Goal: Transaction & Acquisition: Obtain resource

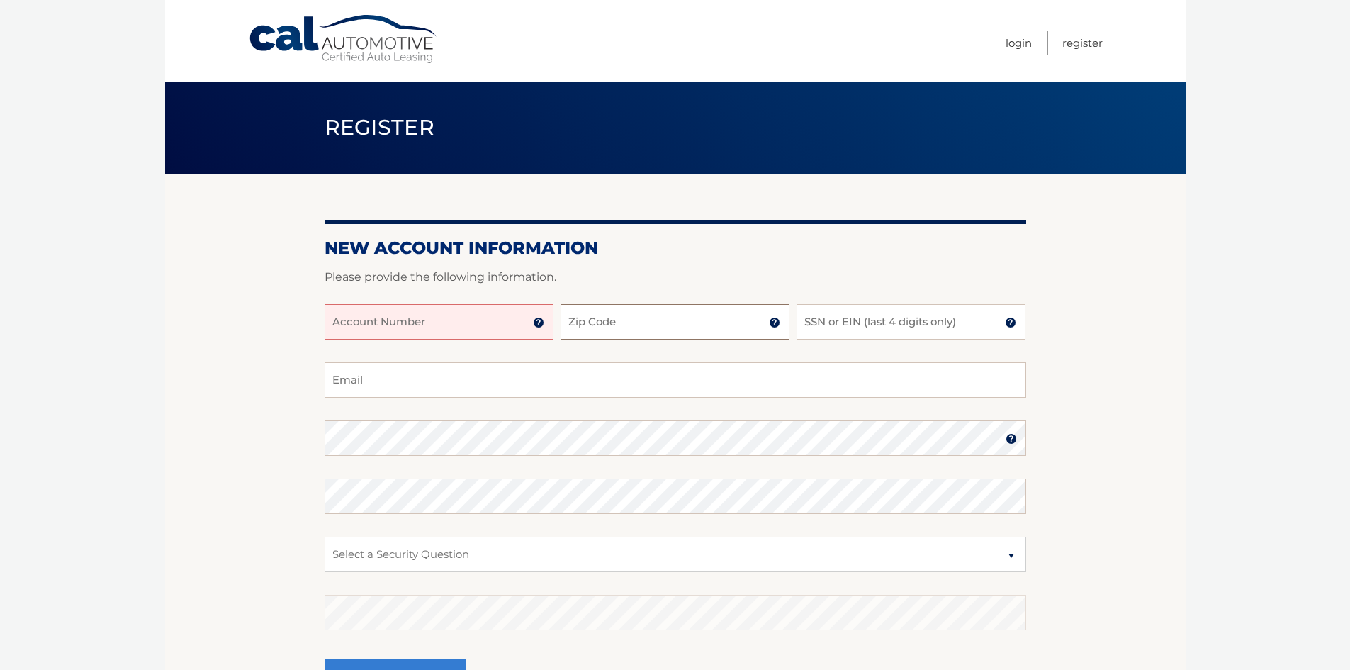
click at [715, 319] on input "Zip Code" at bounding box center [675, 321] width 229 height 35
click at [459, 322] on input "Account Number" at bounding box center [439, 321] width 229 height 35
click at [639, 324] on input "Zip Code" at bounding box center [675, 321] width 229 height 35
type input "11565"
click at [824, 329] on input "SSN or EIN (last 4 digits only)" at bounding box center [911, 321] width 229 height 35
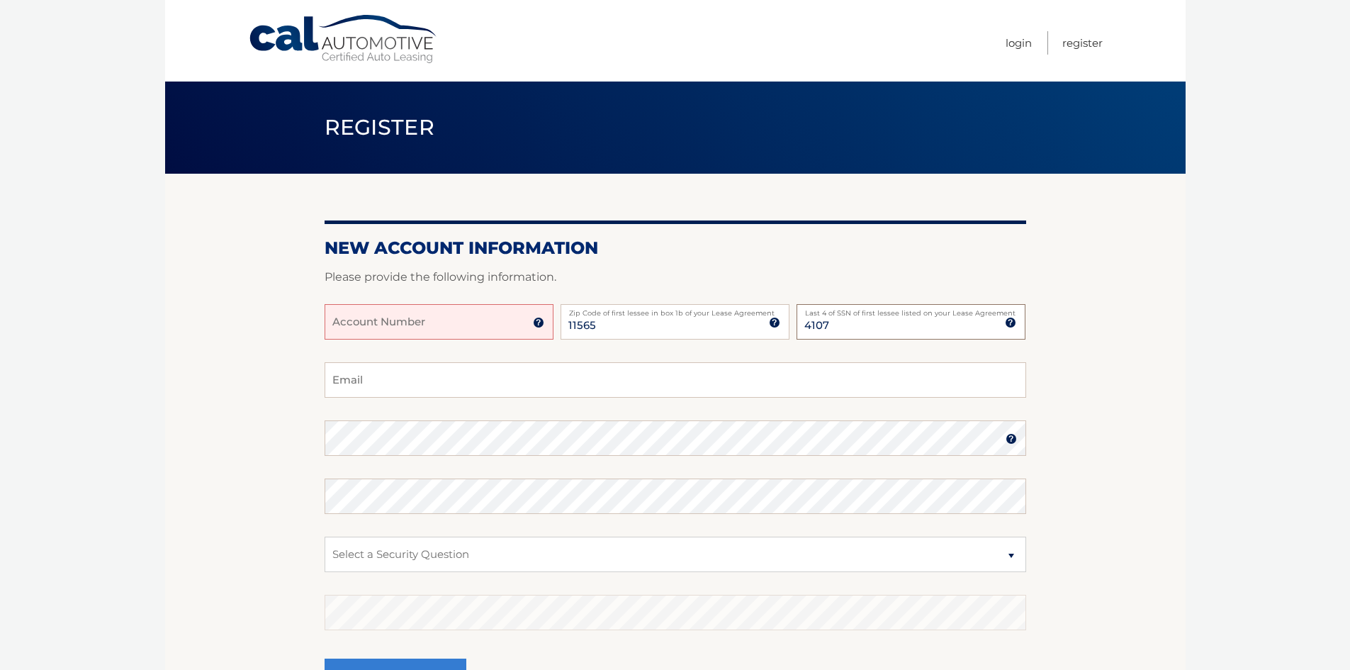
type input "4107"
click at [376, 376] on input "Email" at bounding box center [676, 379] width 702 height 35
type input "[EMAIL_ADDRESS][DOMAIN_NAME]"
click at [1011, 556] on select "Select a Security Question What was the name of your elementary school? What is…" at bounding box center [676, 554] width 702 height 35
select select "1"
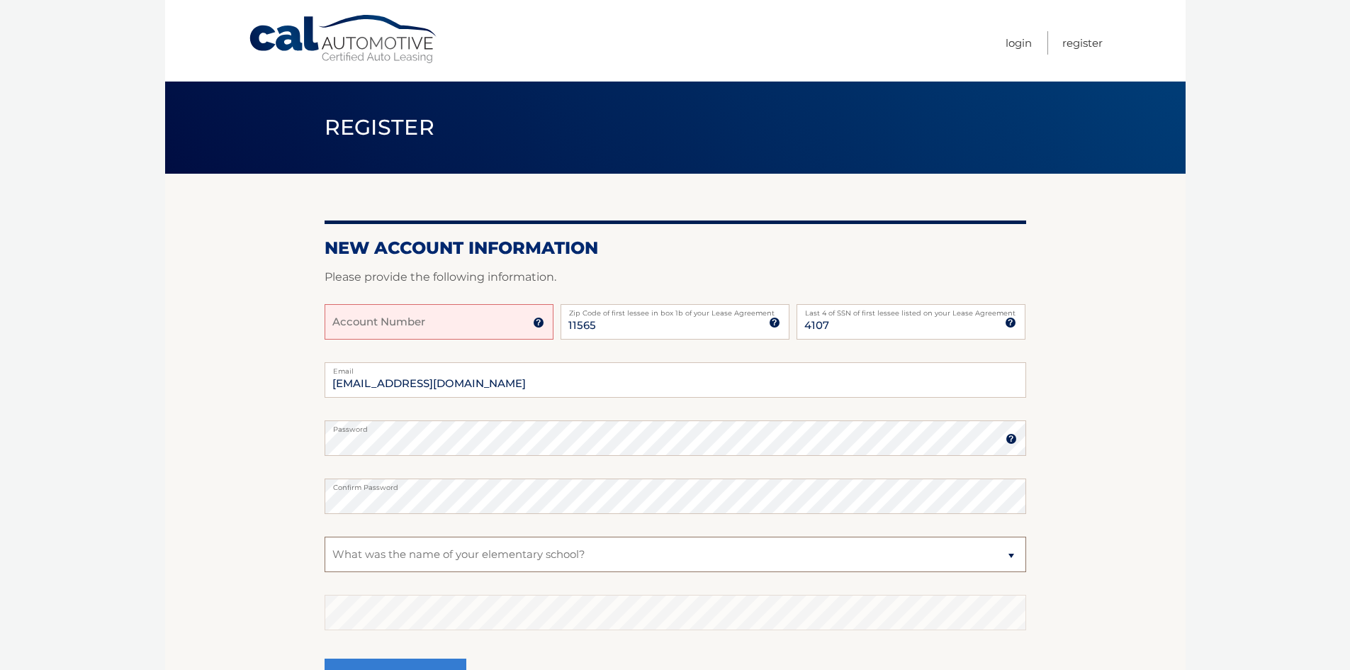
click at [325, 537] on select "Select a Security Question What was the name of your elementary school? What is…" at bounding box center [676, 554] width 702 height 35
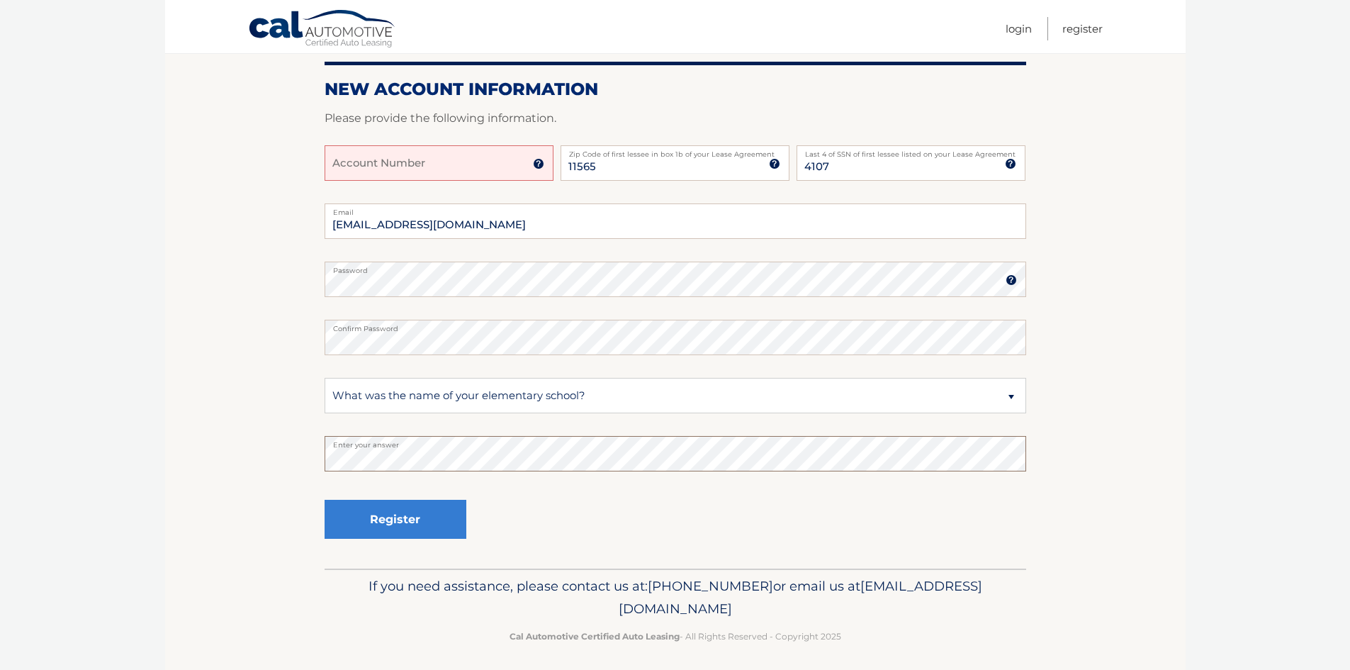
scroll to position [165, 0]
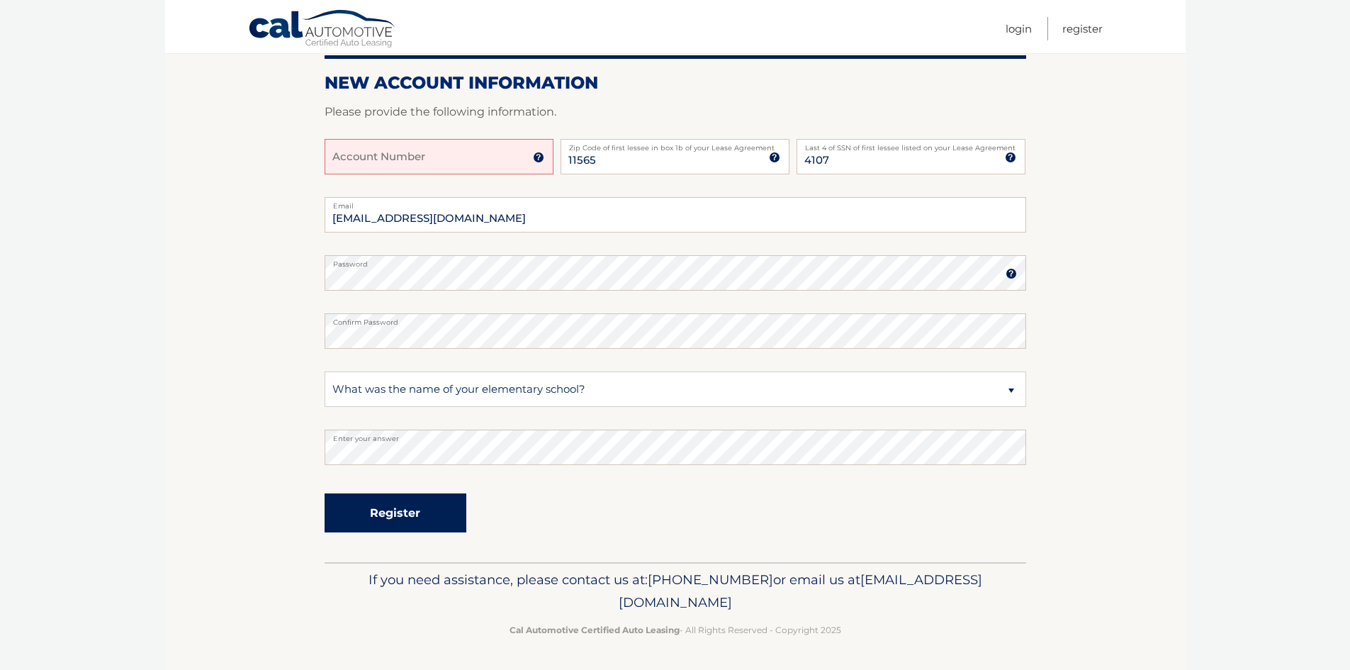
click at [405, 509] on button "Register" at bounding box center [396, 512] width 142 height 39
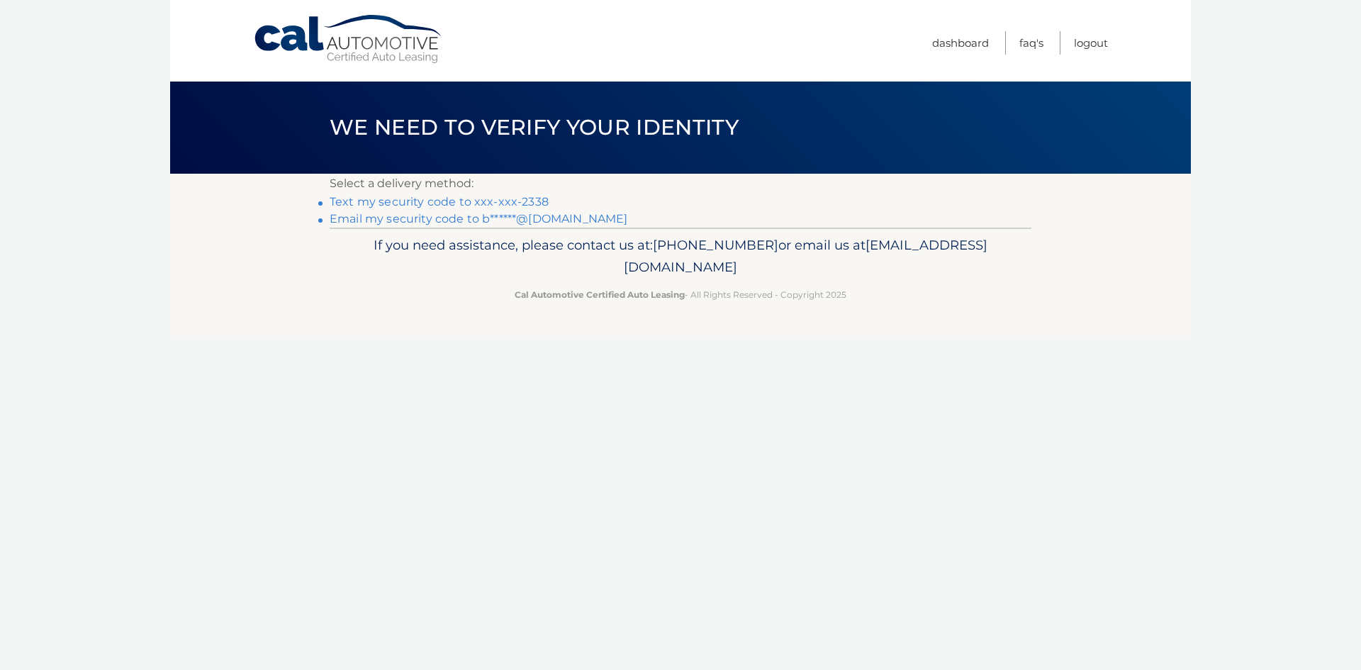
click at [492, 204] on link "Text my security code to xxx-xxx-2338" at bounding box center [439, 201] width 219 height 13
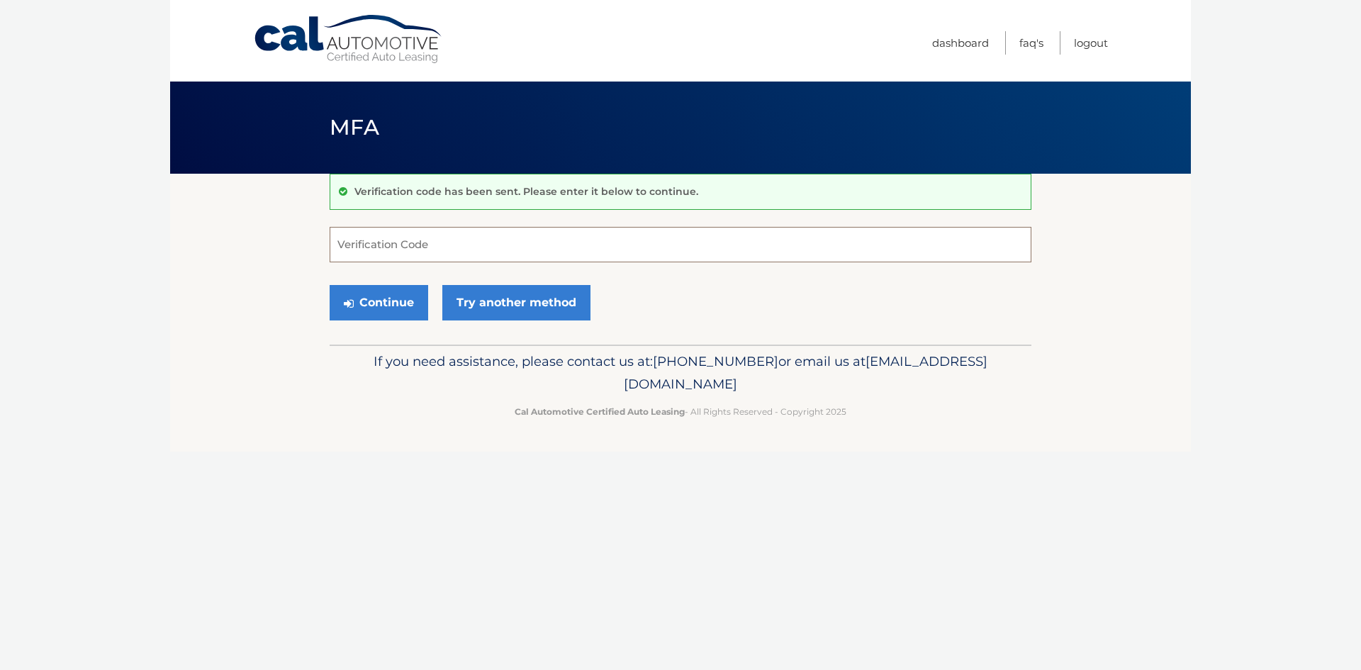
click at [429, 242] on input "Verification Code" at bounding box center [681, 244] width 702 height 35
type input "556250"
click at [361, 309] on button "Continue" at bounding box center [379, 302] width 99 height 35
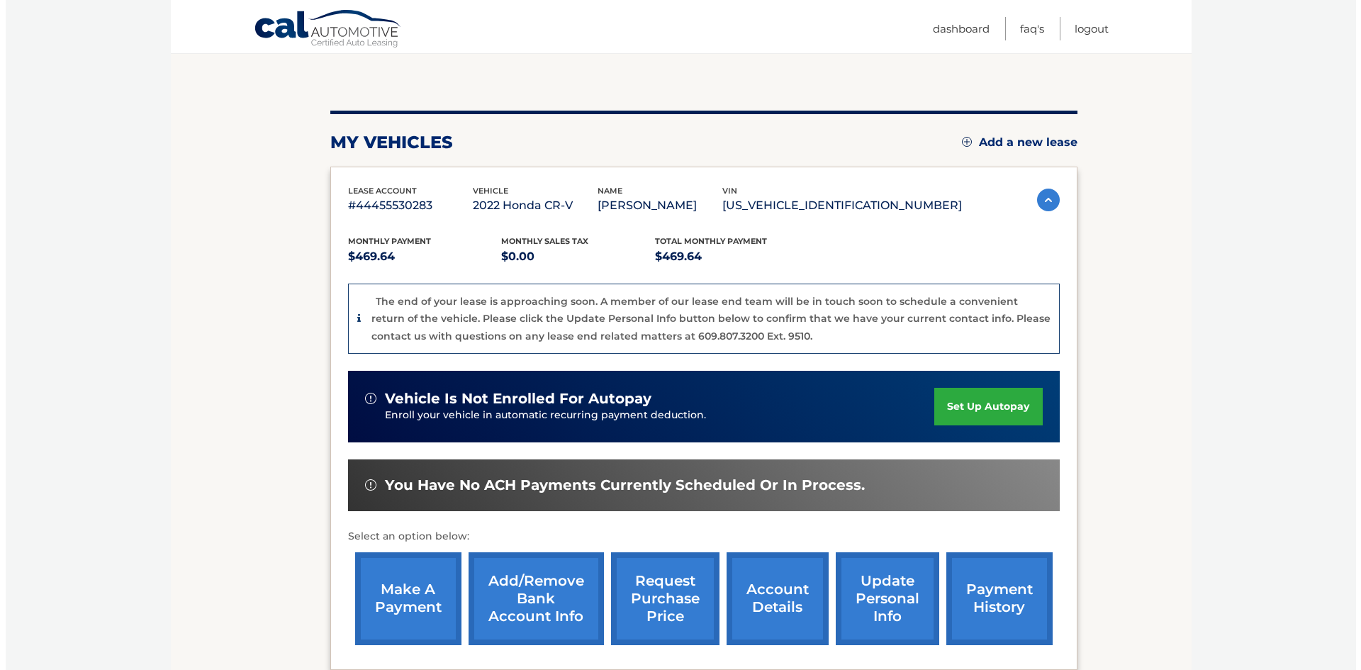
scroll to position [142, 0]
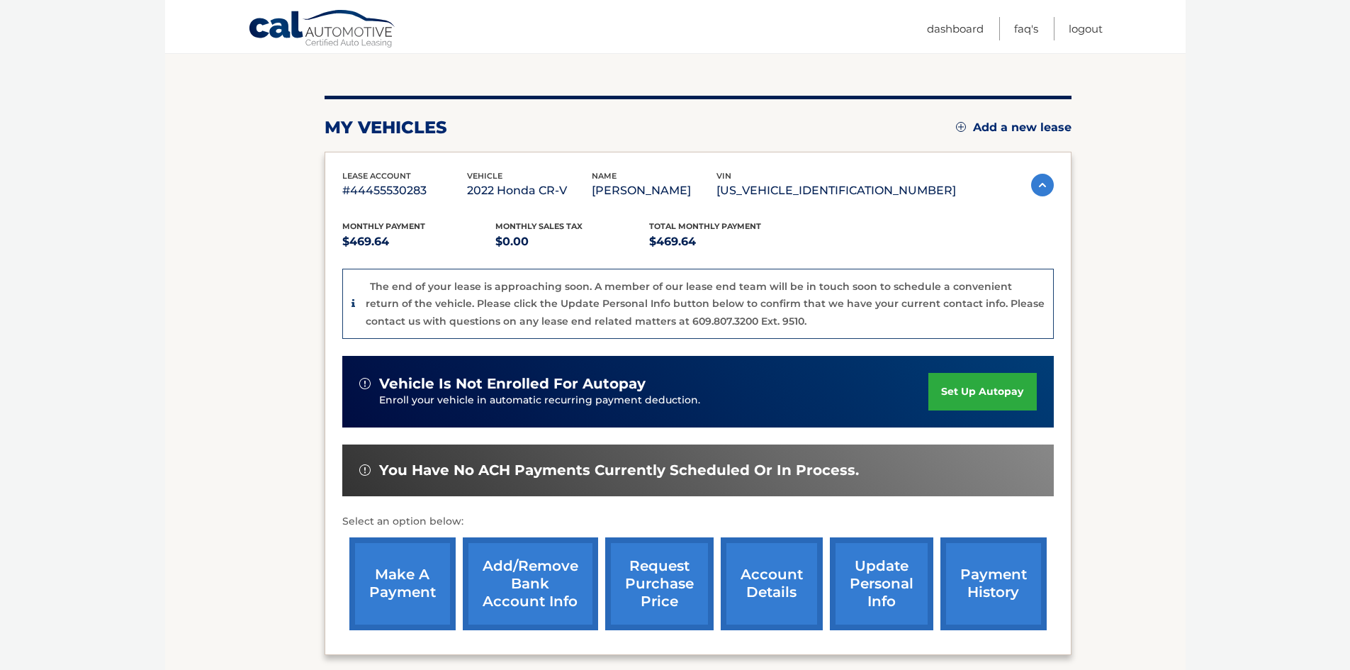
click at [780, 585] on link "account details" at bounding box center [772, 583] width 102 height 93
click at [679, 568] on link "request purchase price" at bounding box center [659, 583] width 108 height 93
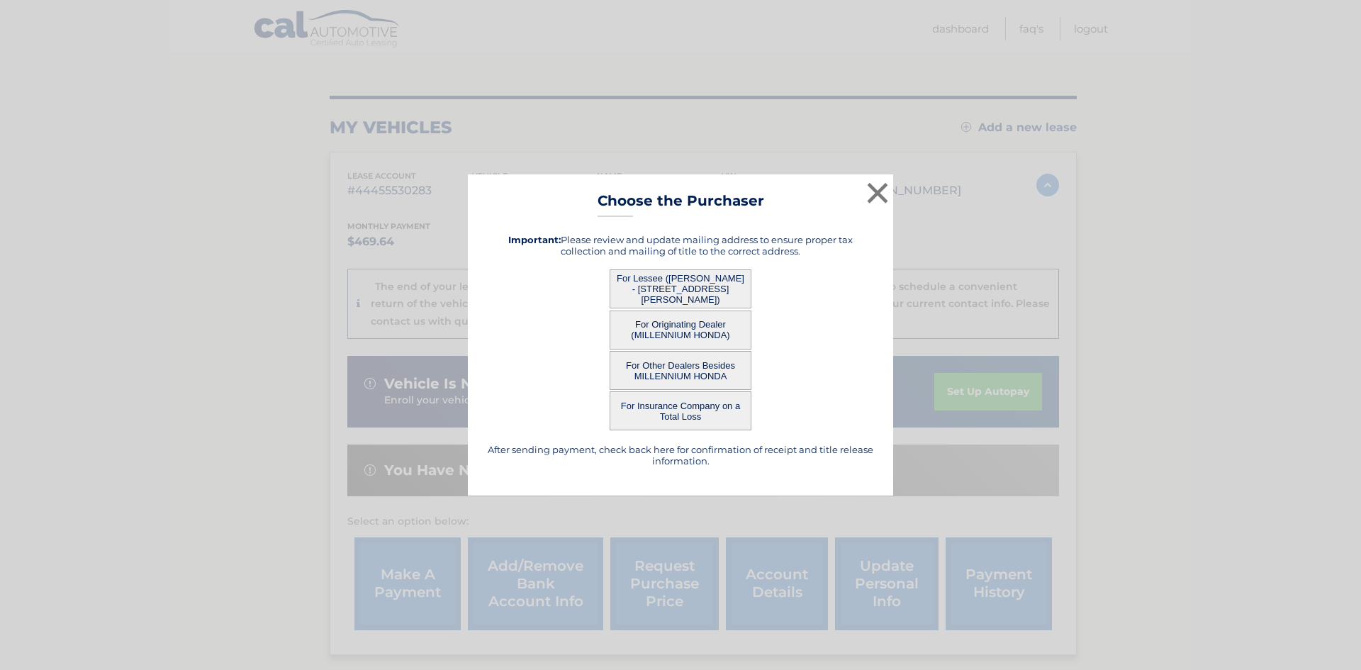
click at [685, 330] on button "For Originating Dealer (MILLENNIUM HONDA)" at bounding box center [681, 329] width 142 height 39
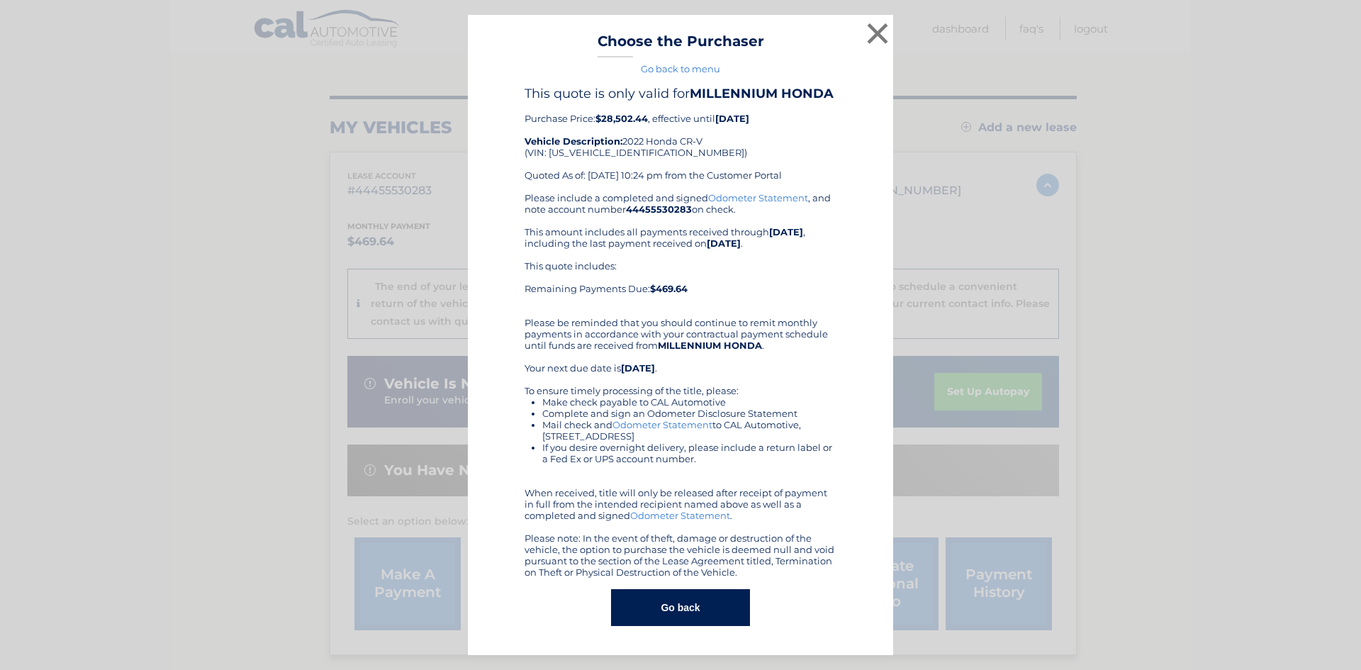
click at [674, 605] on button "Go back" at bounding box center [680, 607] width 138 height 37
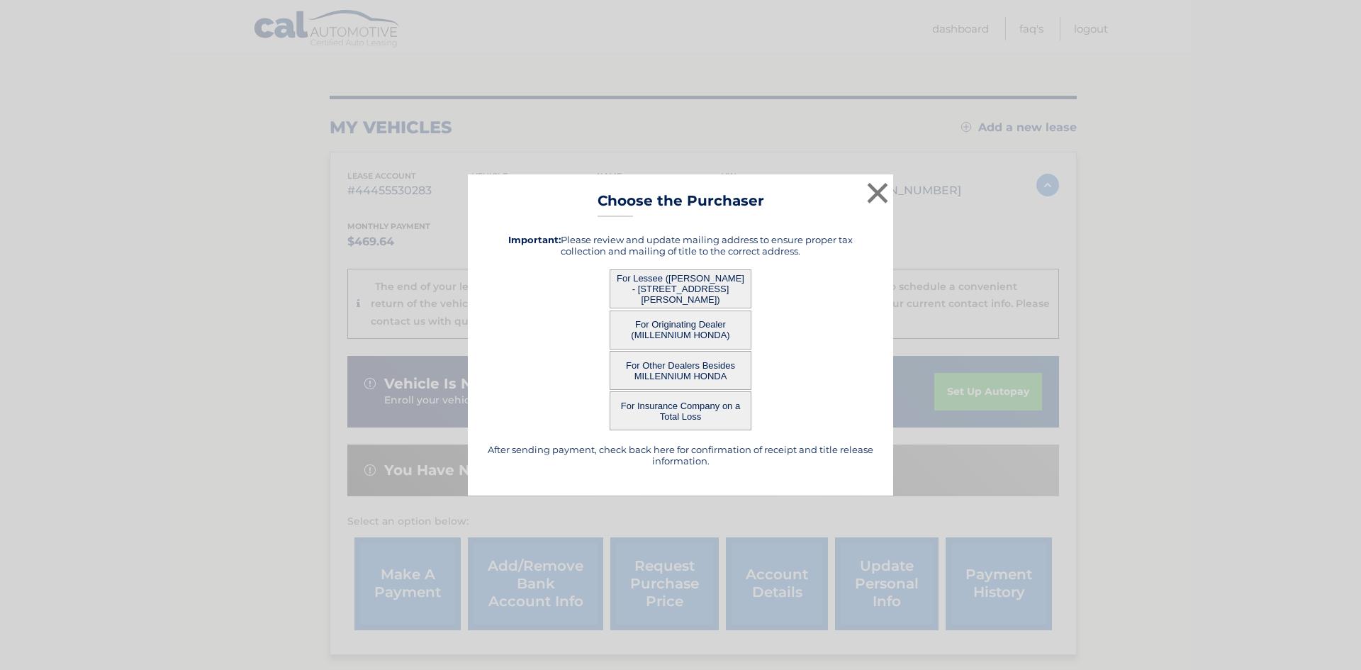
click at [671, 283] on button "For Lessee ([PERSON_NAME] - [STREET_ADDRESS][PERSON_NAME])" at bounding box center [681, 288] width 142 height 39
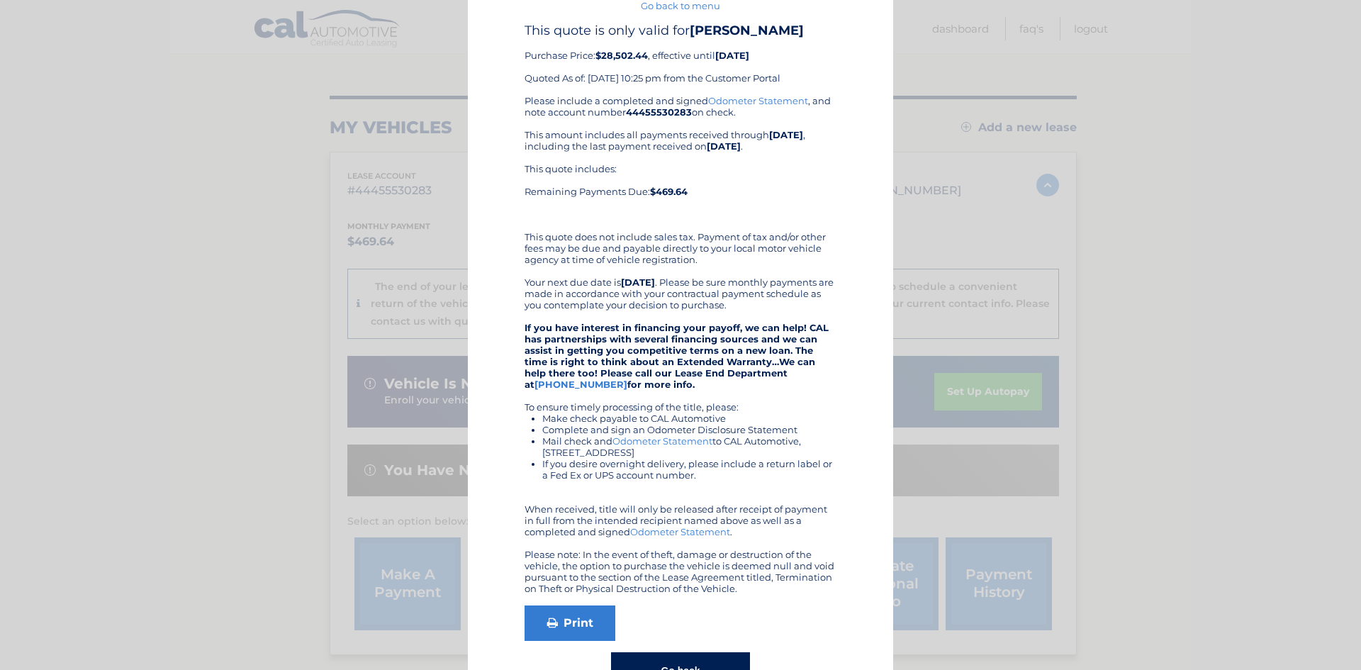
scroll to position [96, 0]
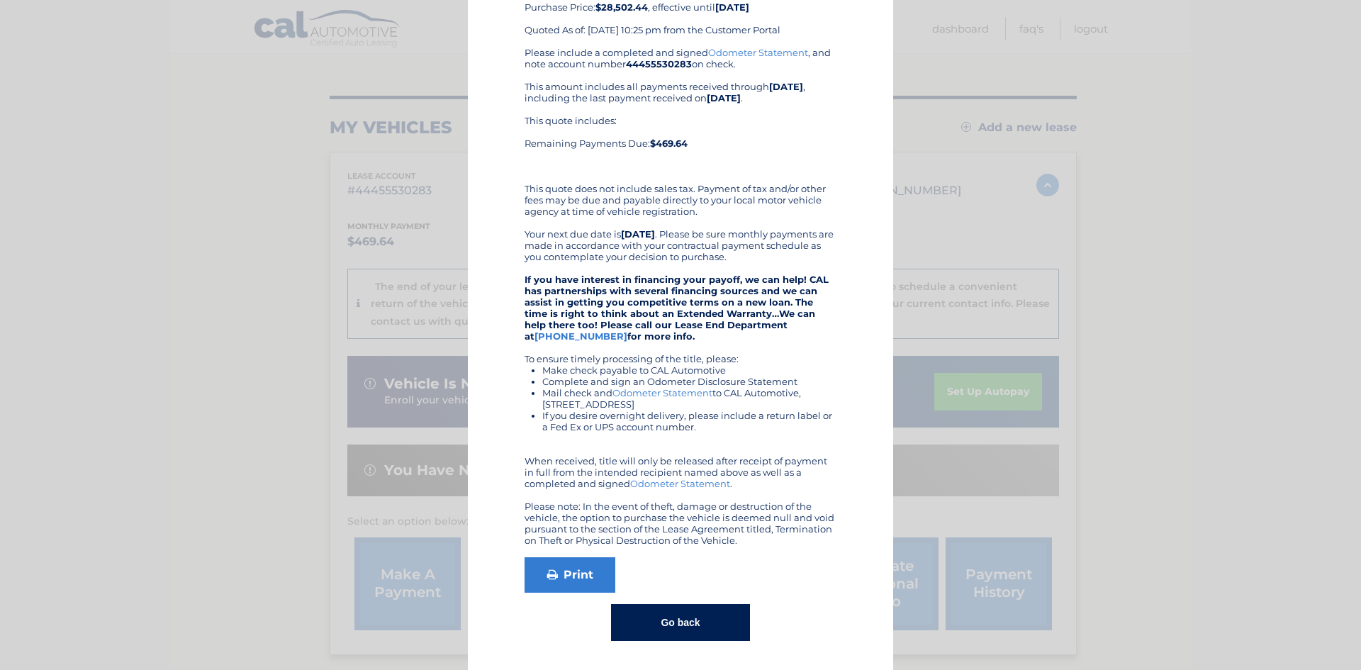
click at [668, 619] on button "Go back" at bounding box center [680, 622] width 138 height 37
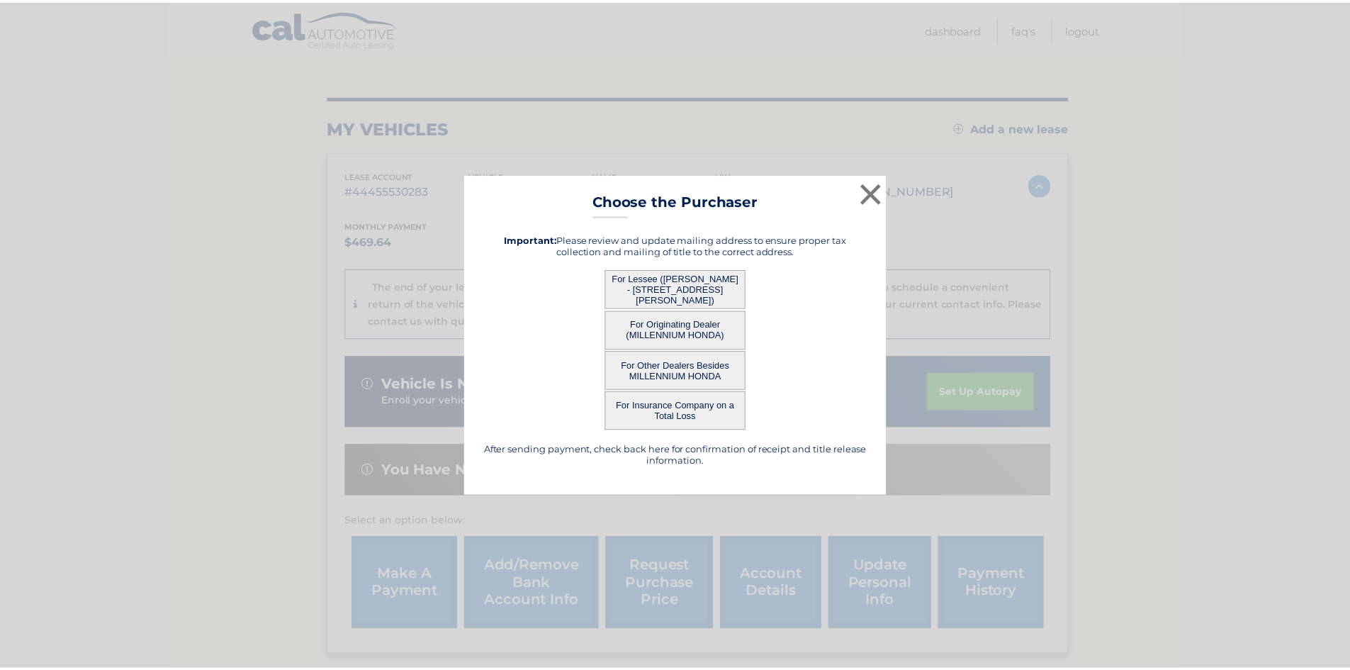
scroll to position [0, 0]
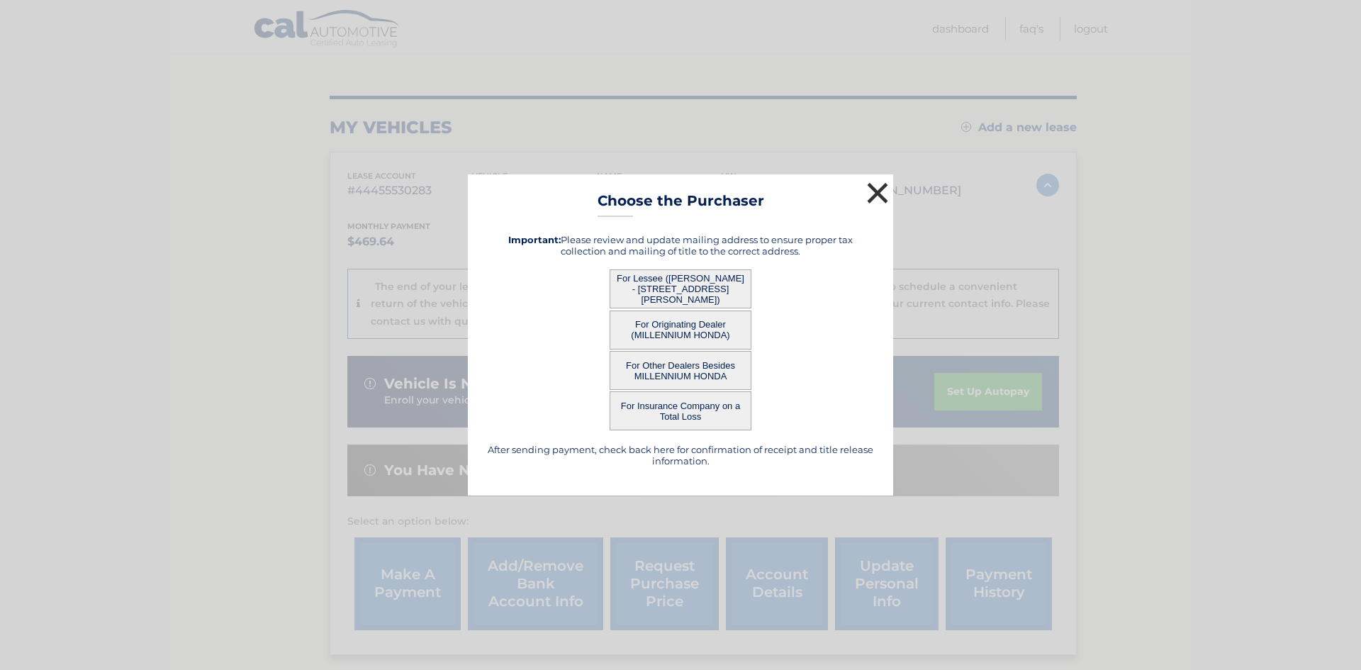
click at [884, 192] on button "×" at bounding box center [877, 193] width 28 height 28
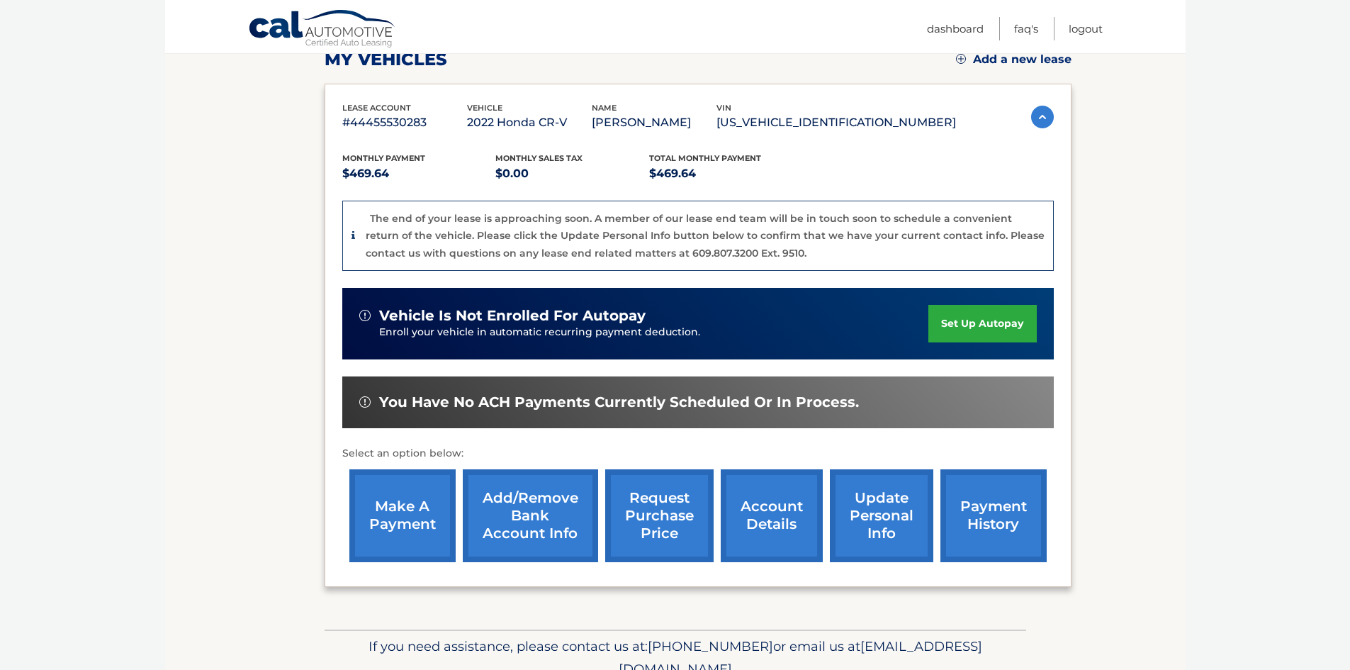
scroll to position [213, 0]
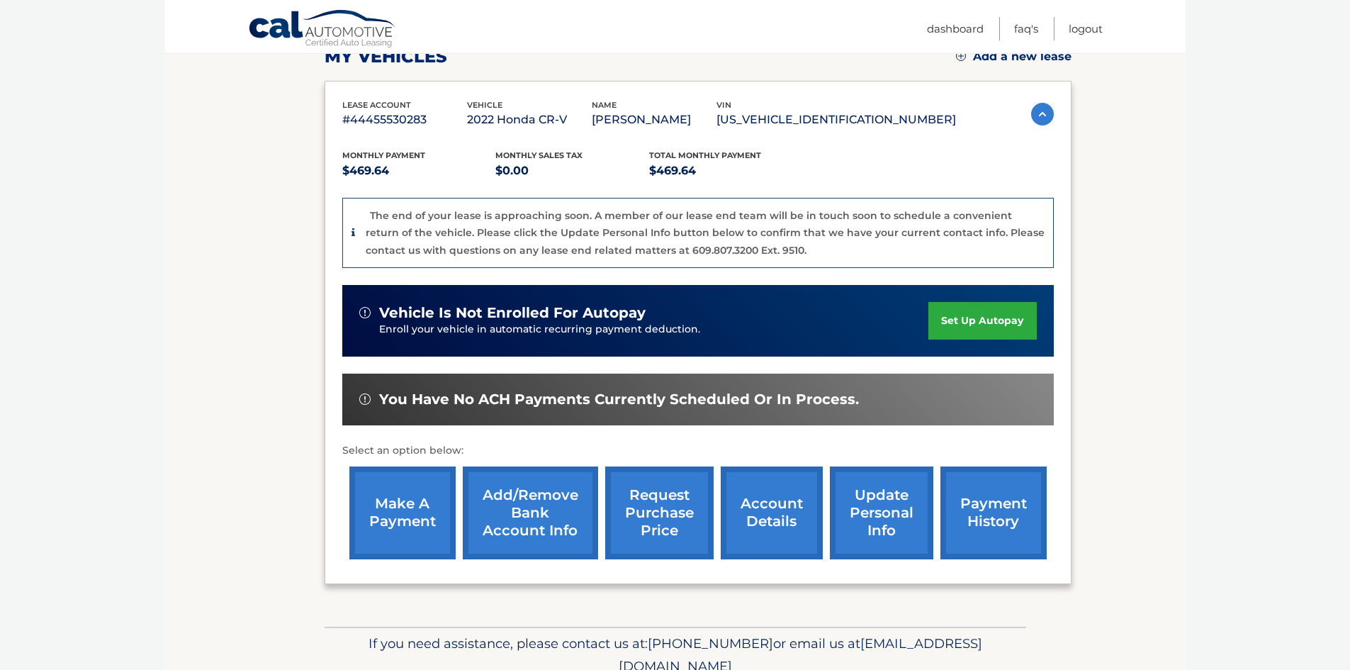
click at [753, 510] on link "account details" at bounding box center [772, 512] width 102 height 93
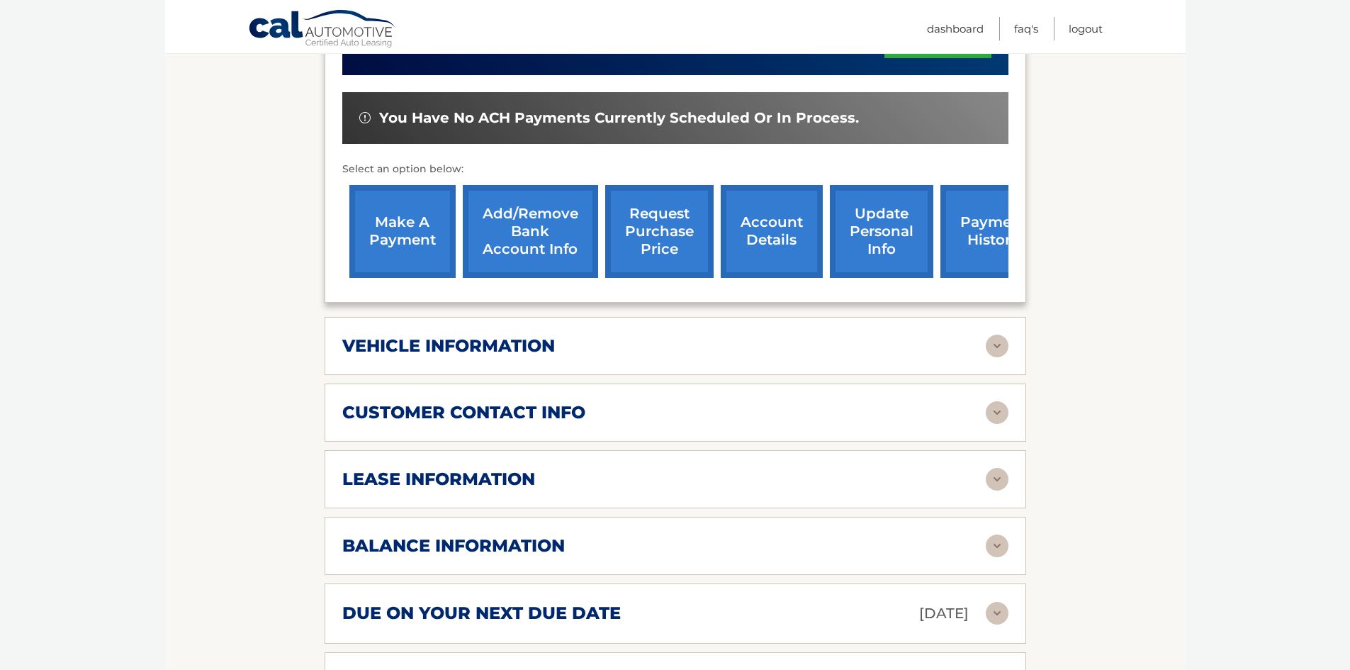
scroll to position [496, 0]
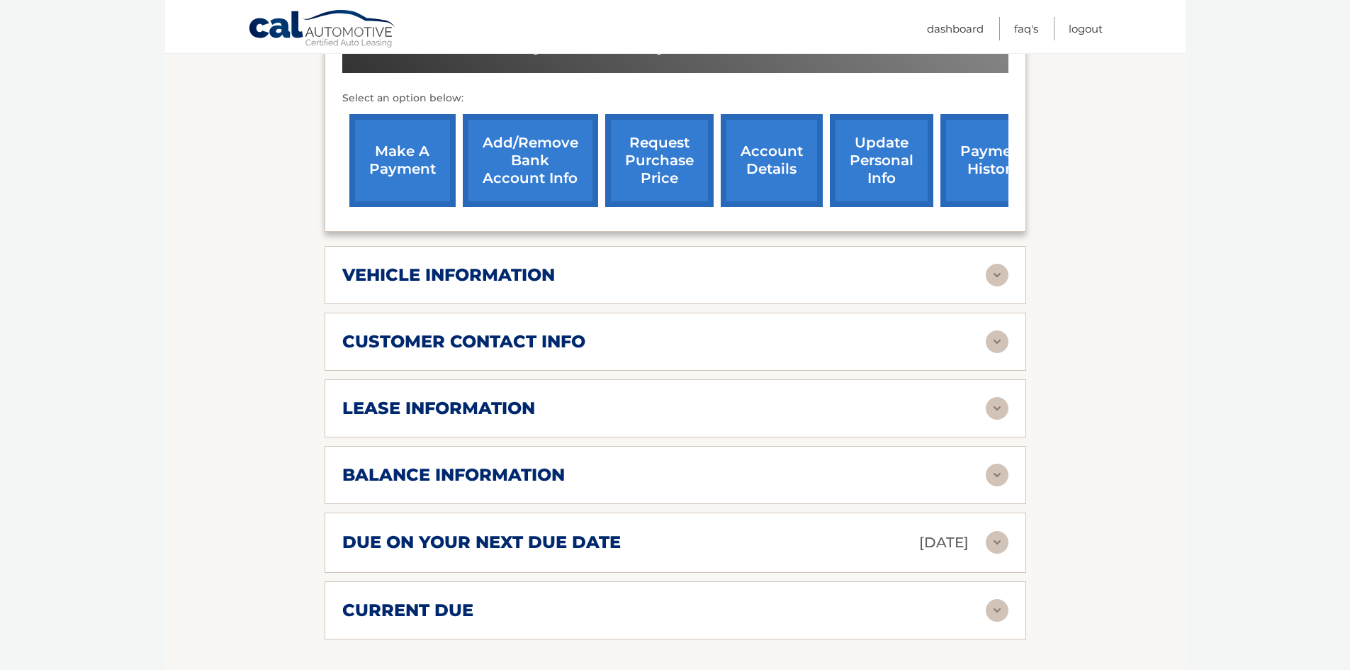
click at [996, 544] on img at bounding box center [997, 542] width 23 height 23
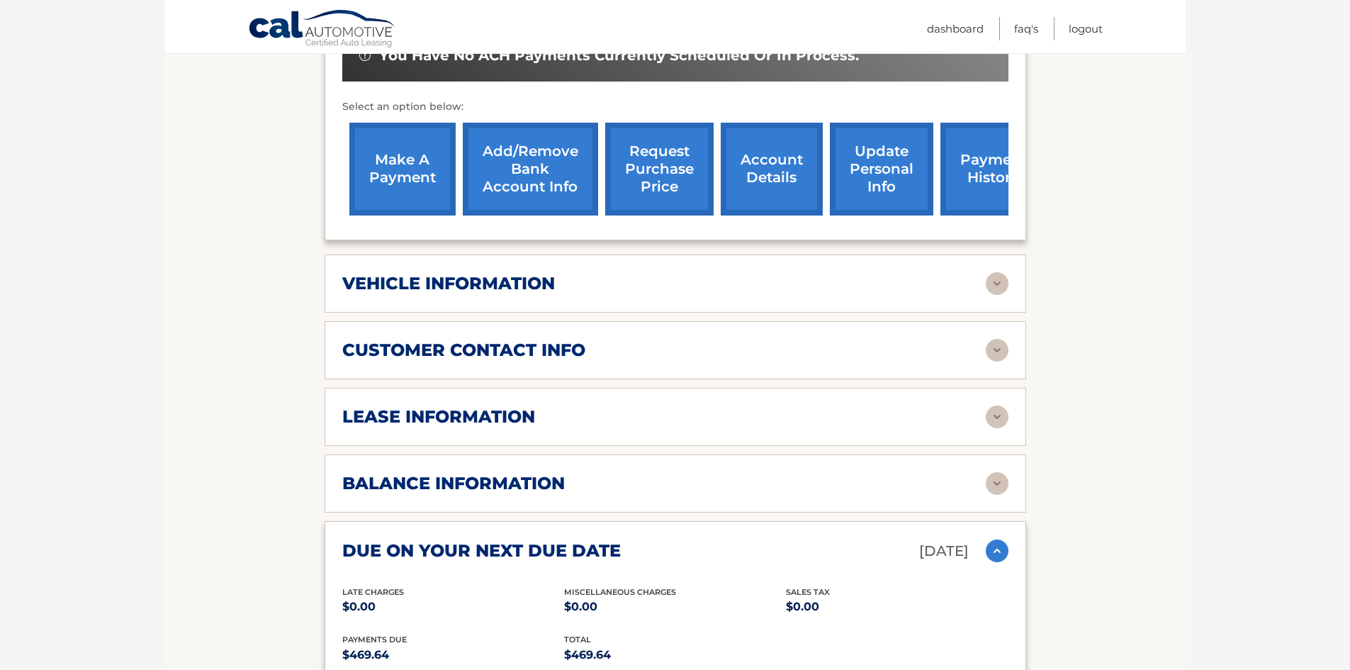
scroll to position [425, 0]
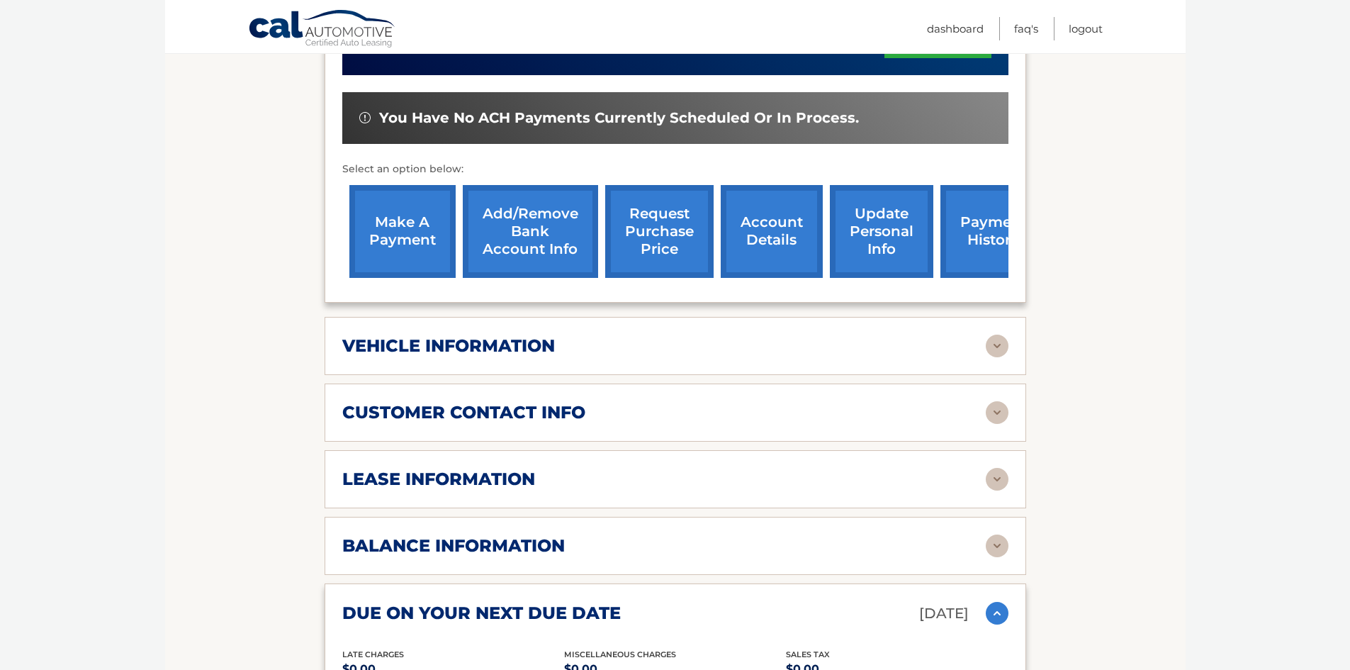
click at [999, 549] on img at bounding box center [997, 545] width 23 height 23
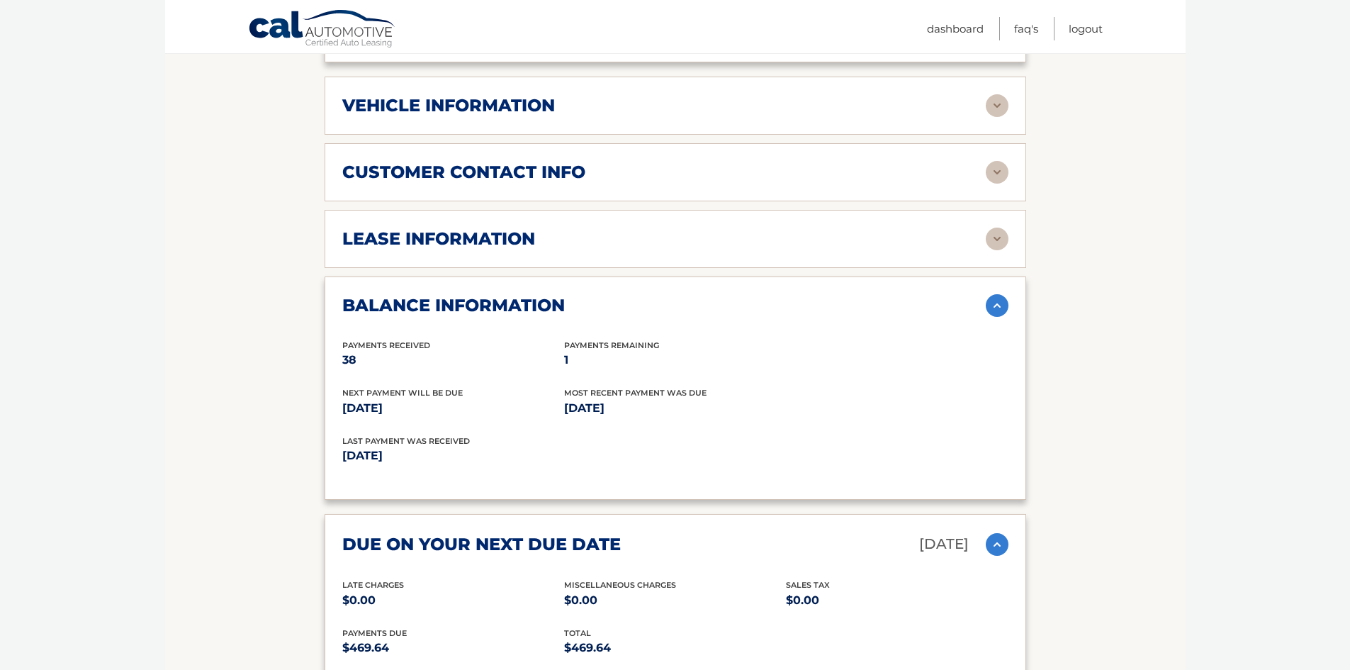
scroll to position [709, 0]
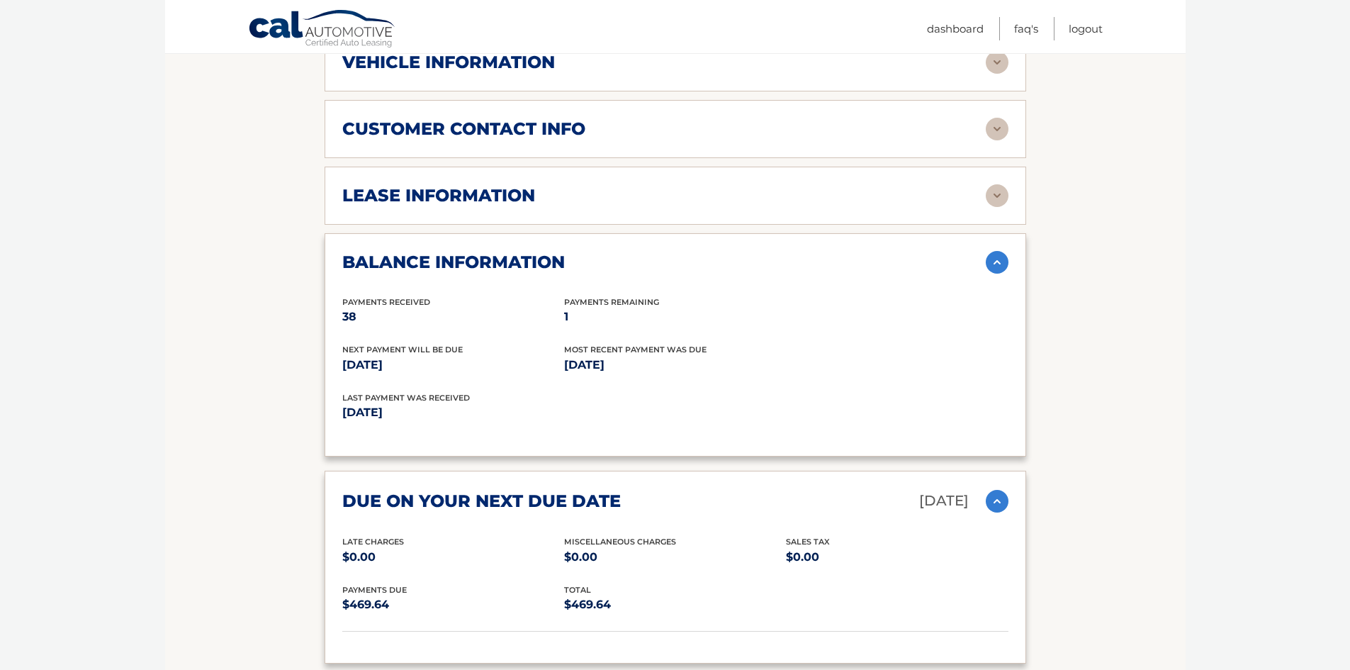
click at [997, 199] on img at bounding box center [997, 195] width 23 height 23
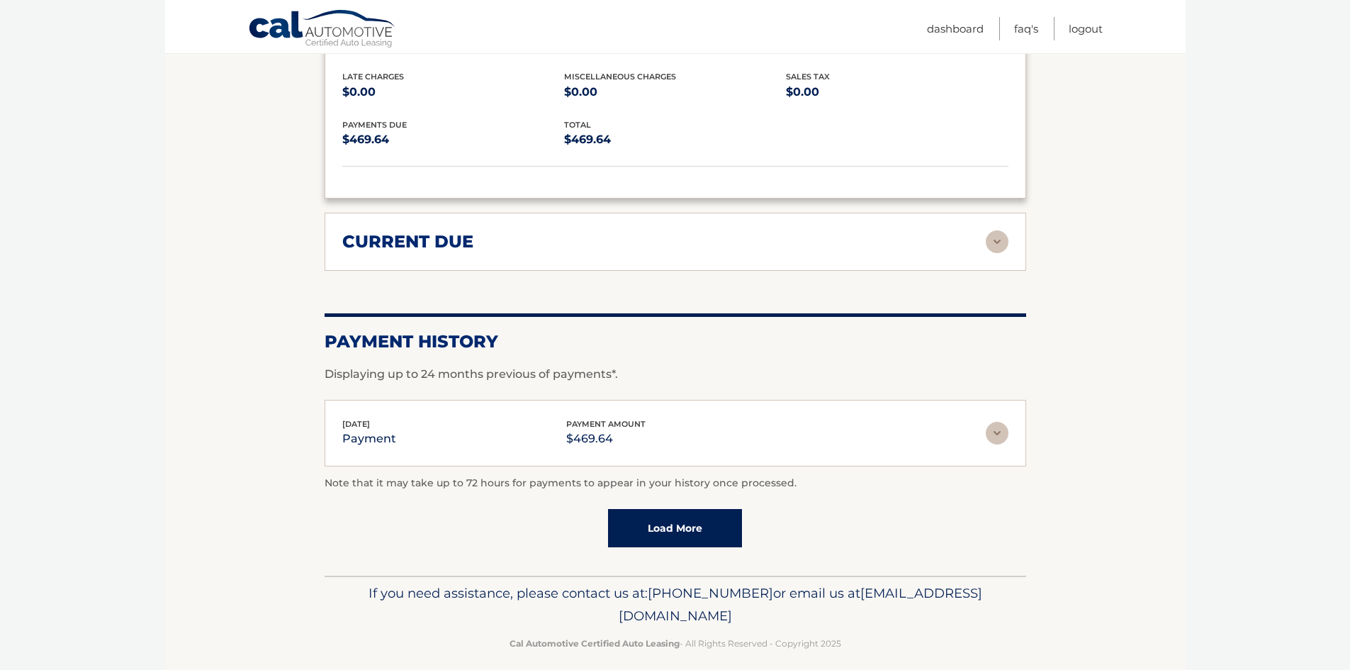
scroll to position [1453, 0]
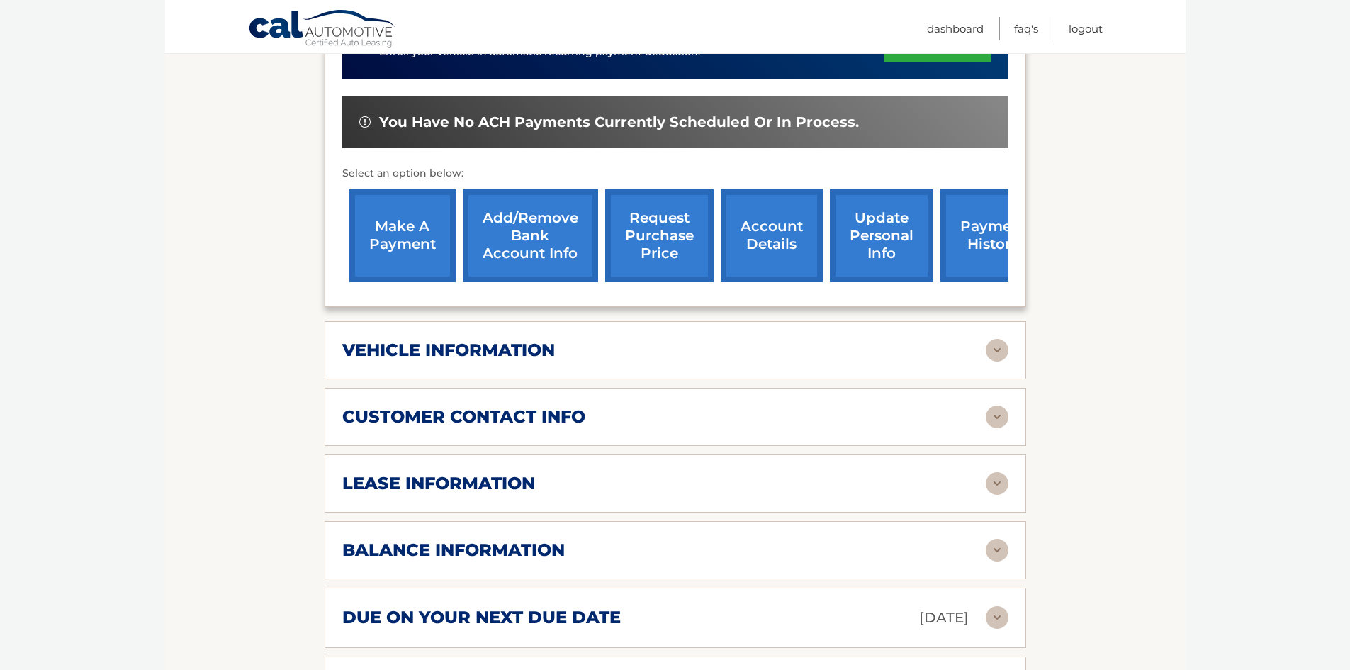
scroll to position [425, 0]
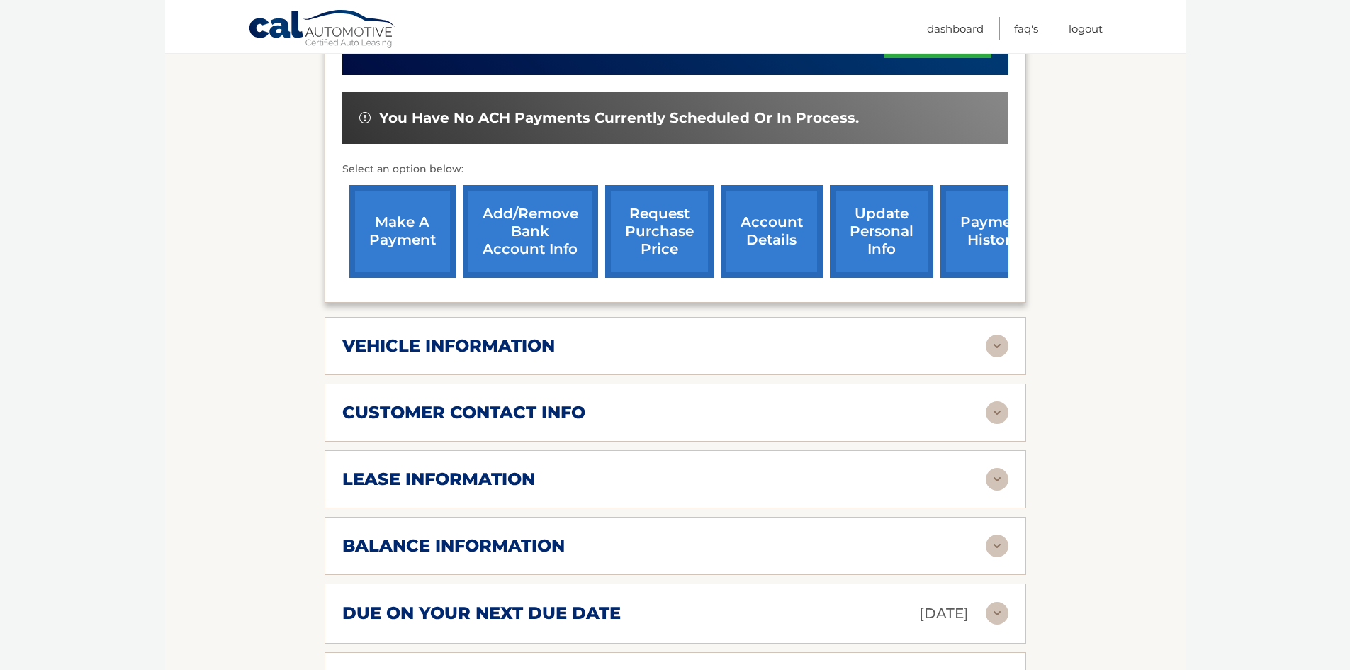
click at [997, 544] on img at bounding box center [997, 545] width 23 height 23
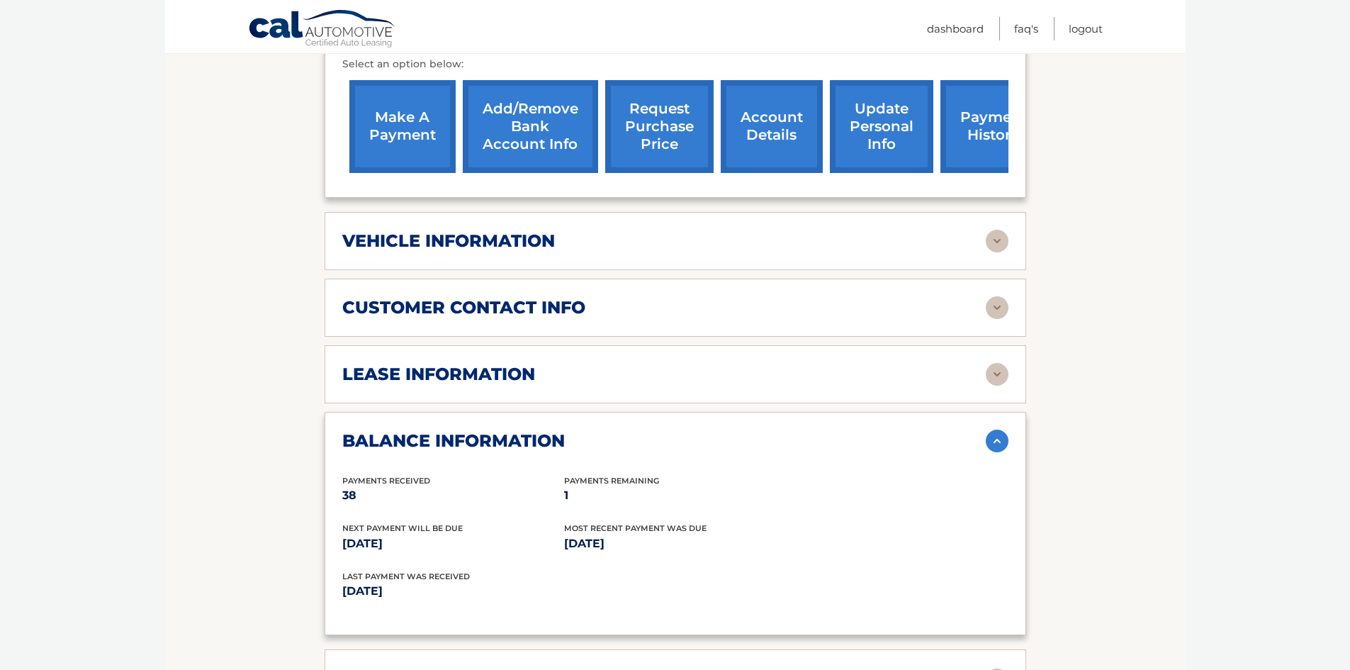
scroll to position [567, 0]
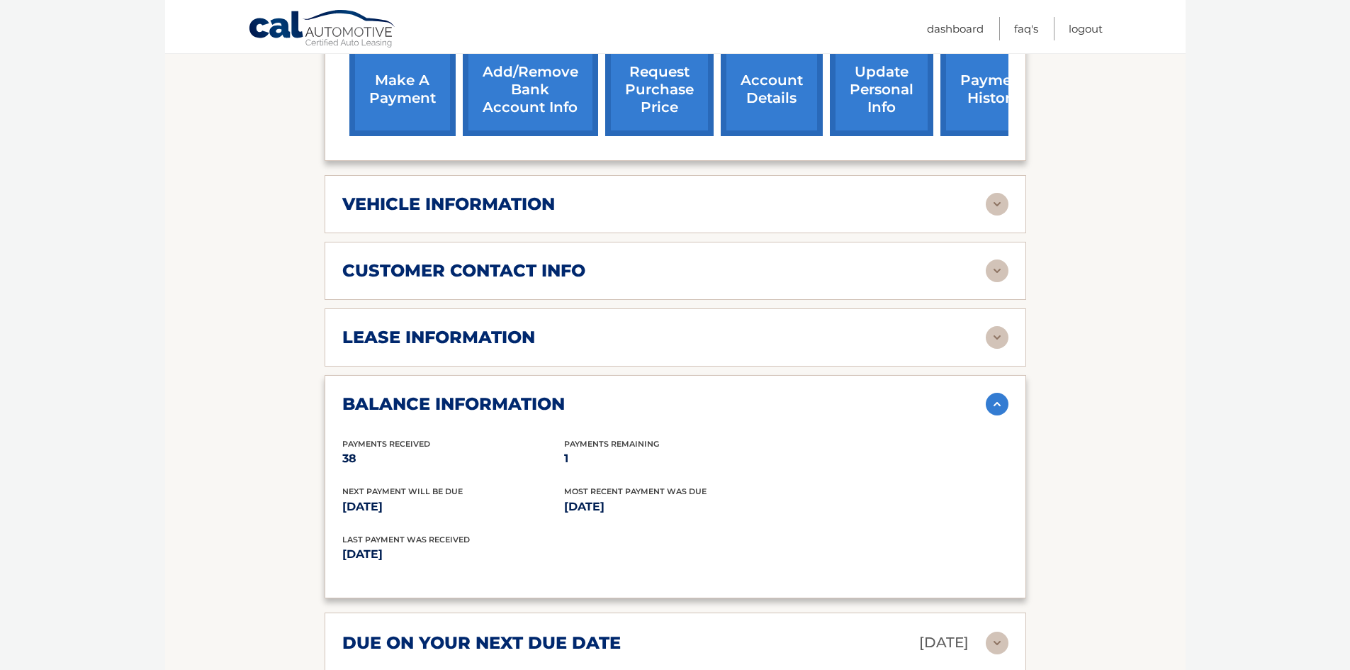
click at [994, 330] on img at bounding box center [997, 337] width 23 height 23
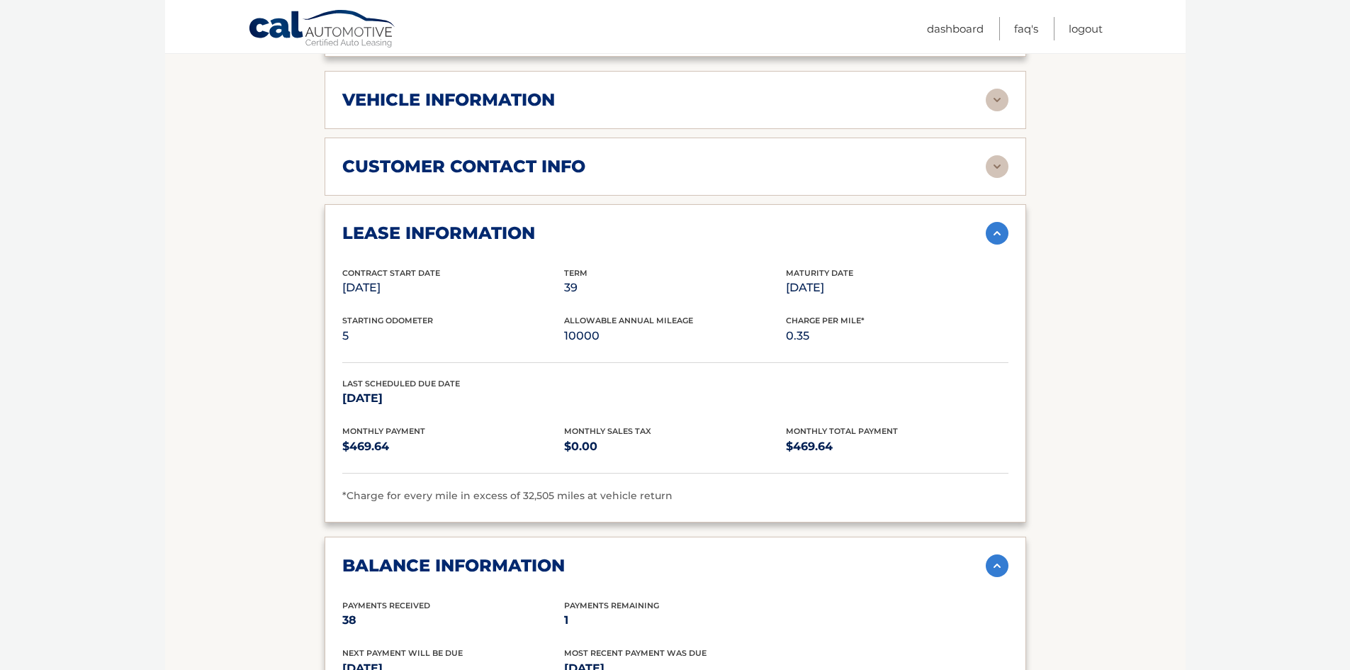
scroll to position [638, 0]
